Goal: Check status: Check status

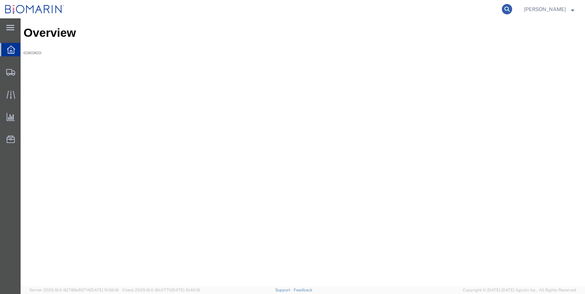
click at [512, 10] on icon at bounding box center [507, 9] width 10 height 10
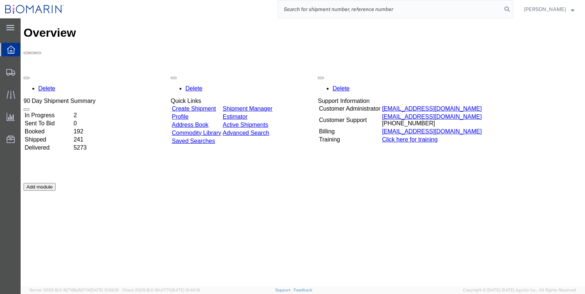
paste input "S02225858"
type input "S02225858"
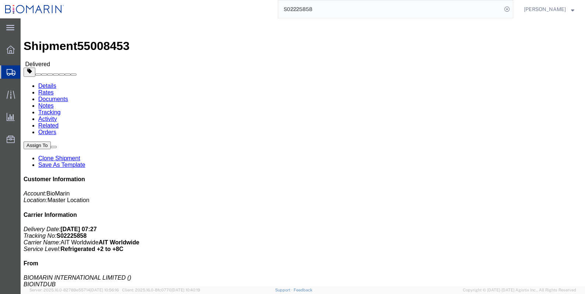
click link "Documents"
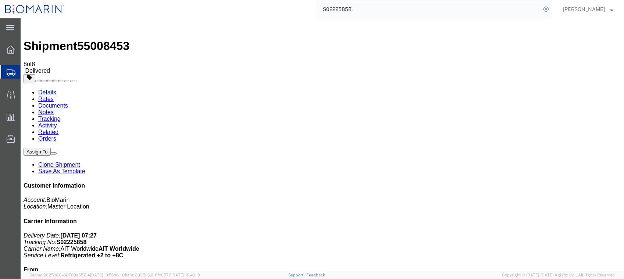
click at [548, 232] on p "Delivery Date: 03/27/2025 07:27 Tracking No: S02225858 Carrier Name: AIT Worldw…" at bounding box center [322, 245] width 598 height 26
drag, startPoint x: 551, startPoint y: 118, endPoint x: 517, endPoint y: 123, distance: 34.5
click at [517, 232] on p "Delivery Date: 03/27/2025 07:27 Tracking No: S02225858 Carrier Name: AIT Worldw…" at bounding box center [322, 245] width 598 height 26
copy p ": S02225858"
